Goal: Transaction & Acquisition: Purchase product/service

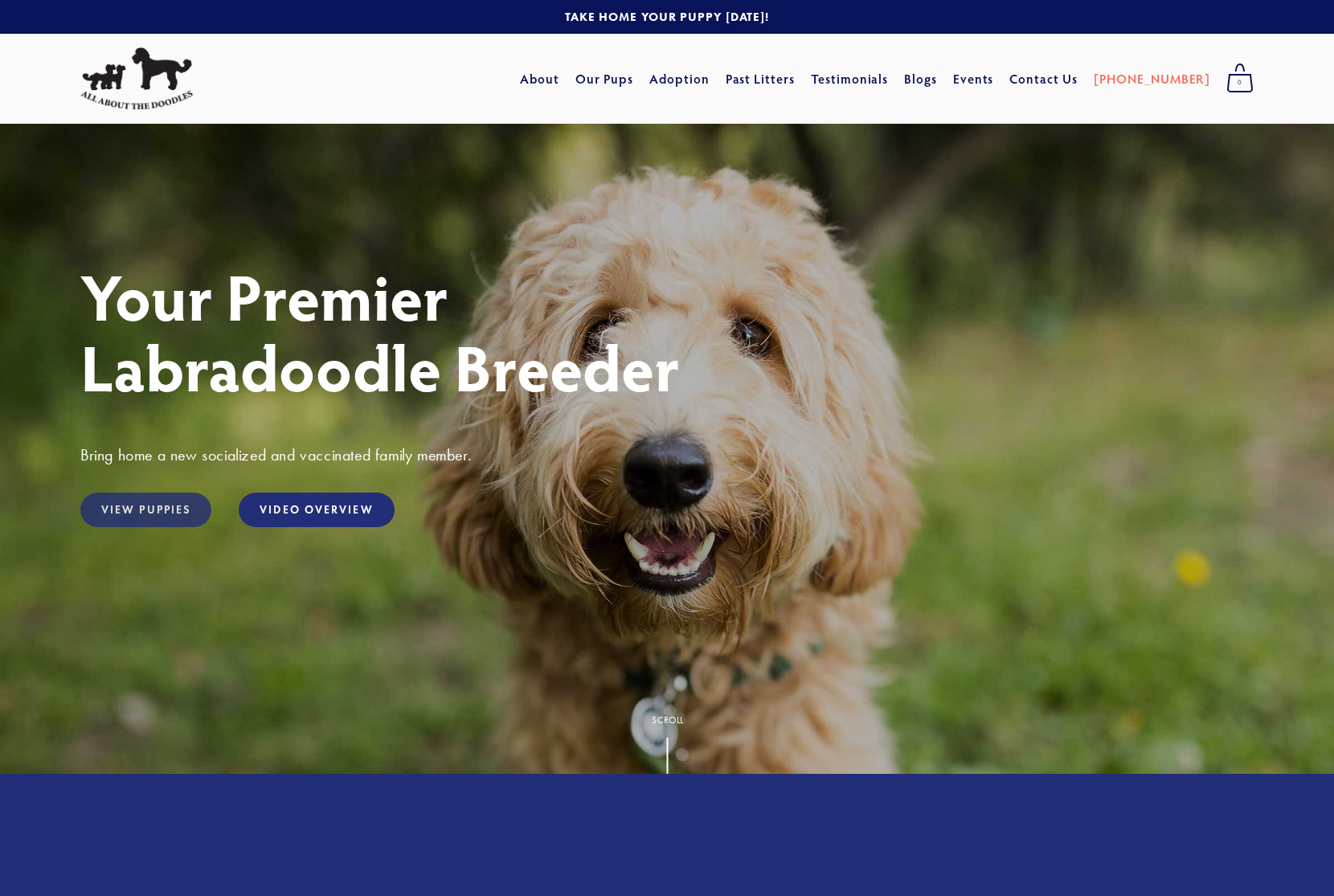
click at [139, 509] on link "View Puppies" at bounding box center [146, 509] width 131 height 35
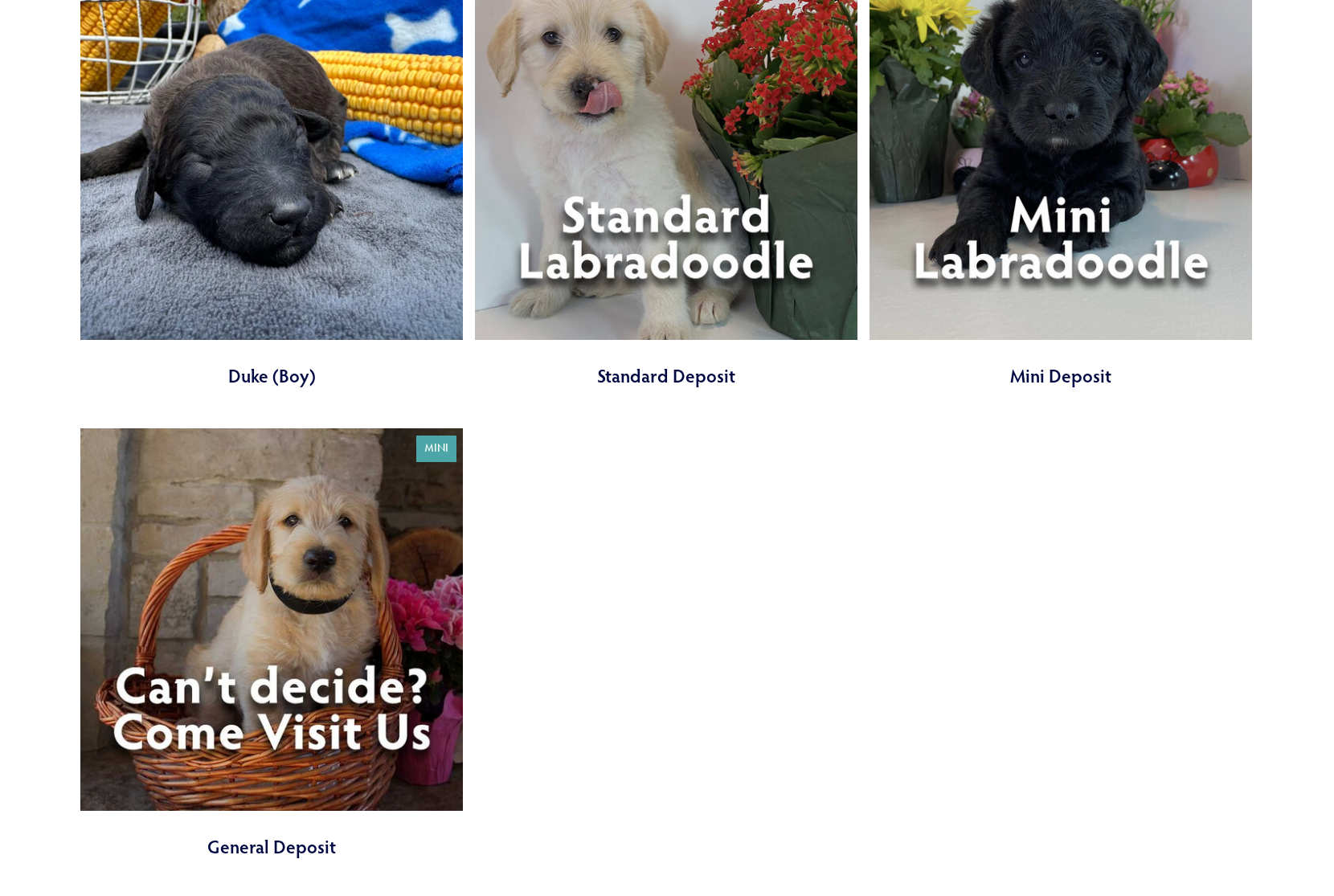
scroll to position [6325, 0]
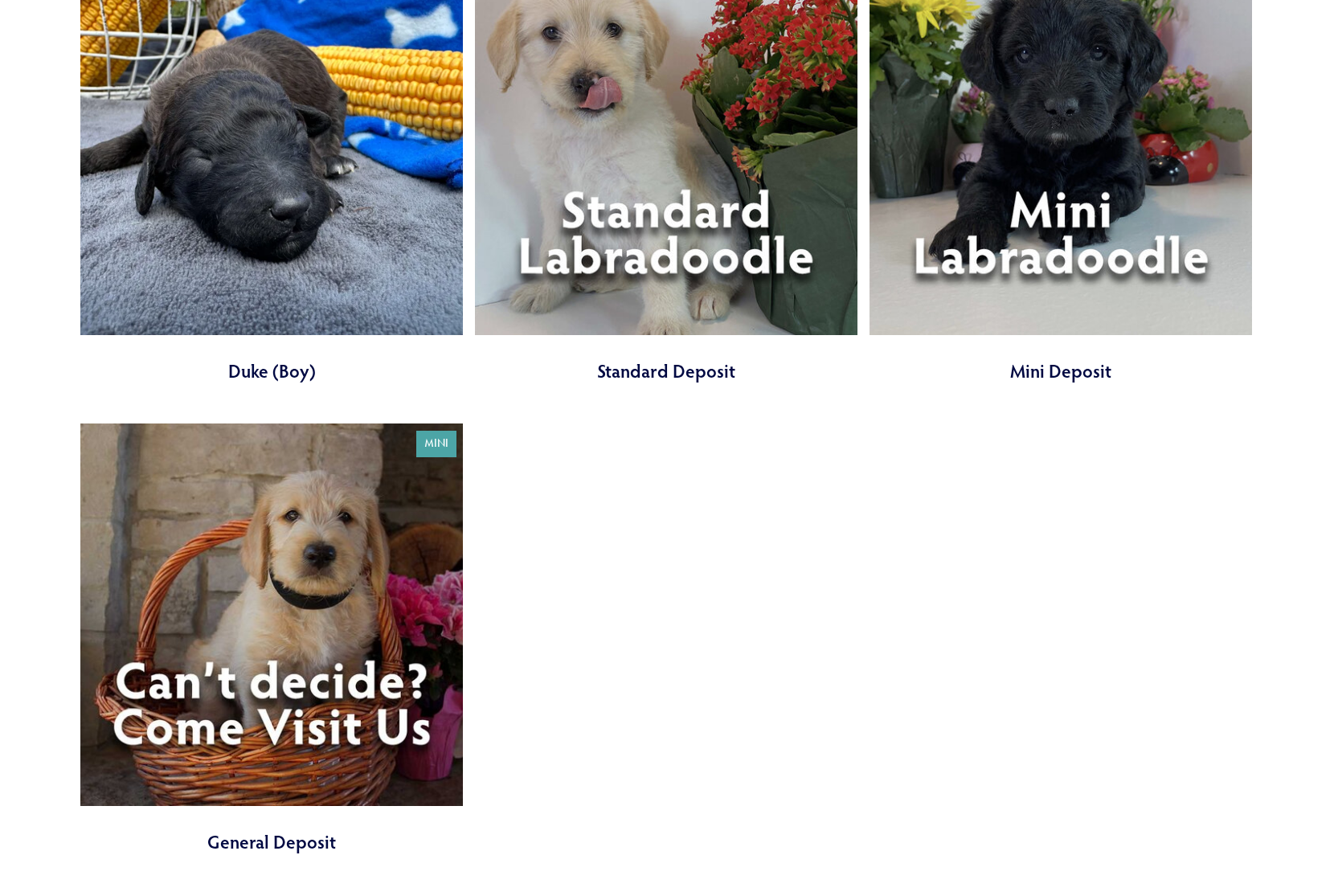
click at [628, 164] on link at bounding box center [665, 168] width 382 height 431
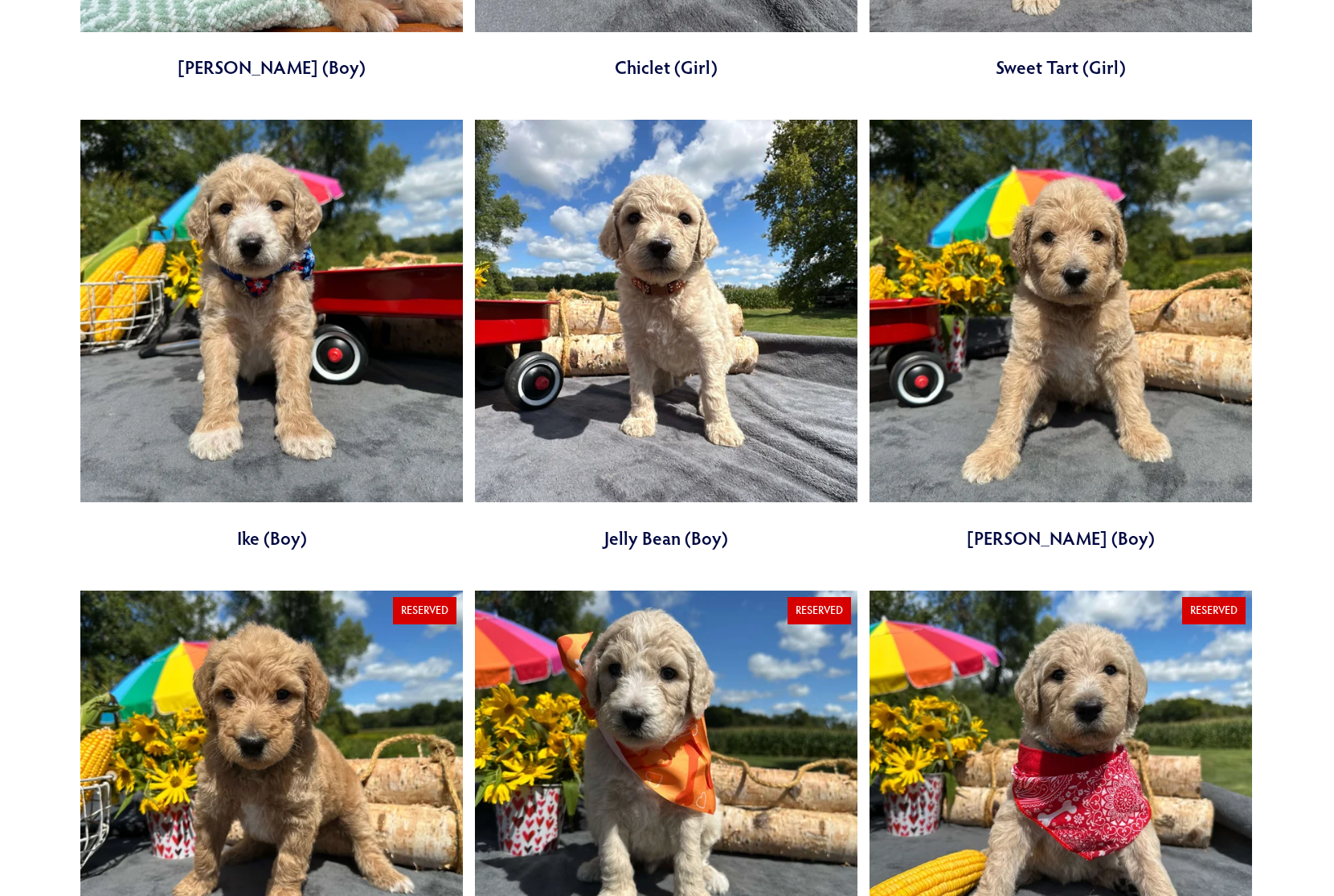
scroll to position [1920, 0]
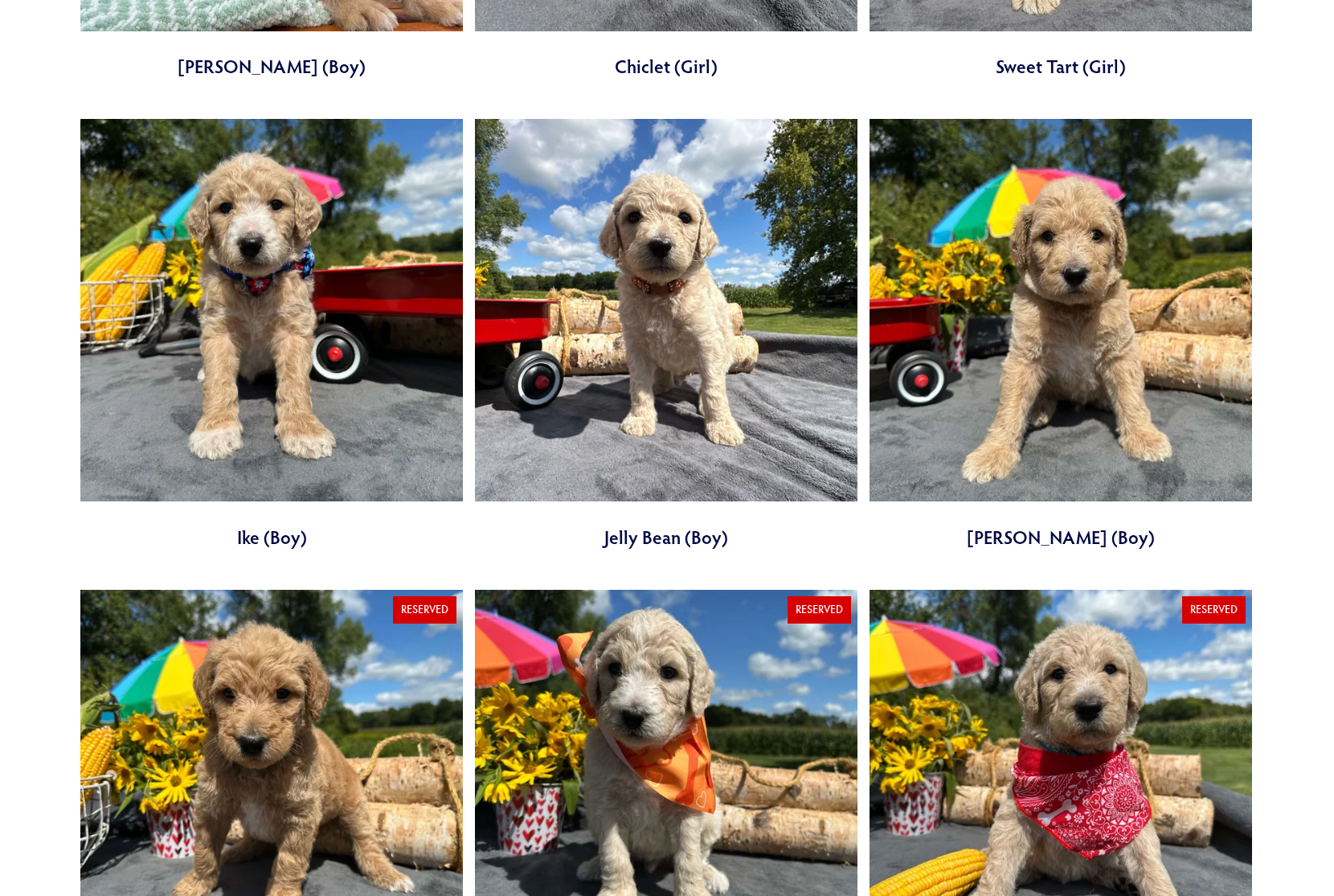
click at [680, 225] on link at bounding box center [665, 334] width 382 height 431
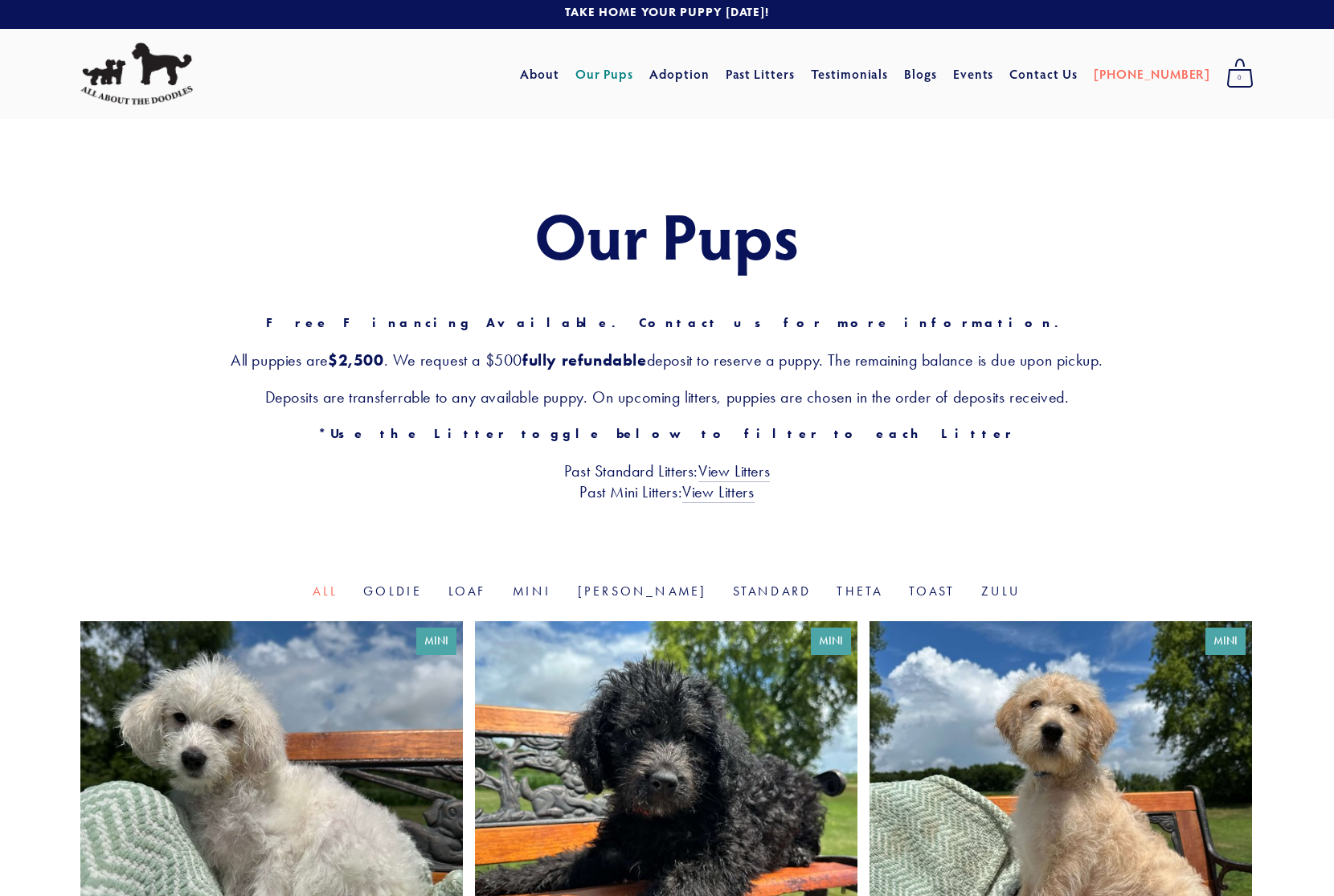
scroll to position [0, 0]
